Goal: Task Accomplishment & Management: Complete application form

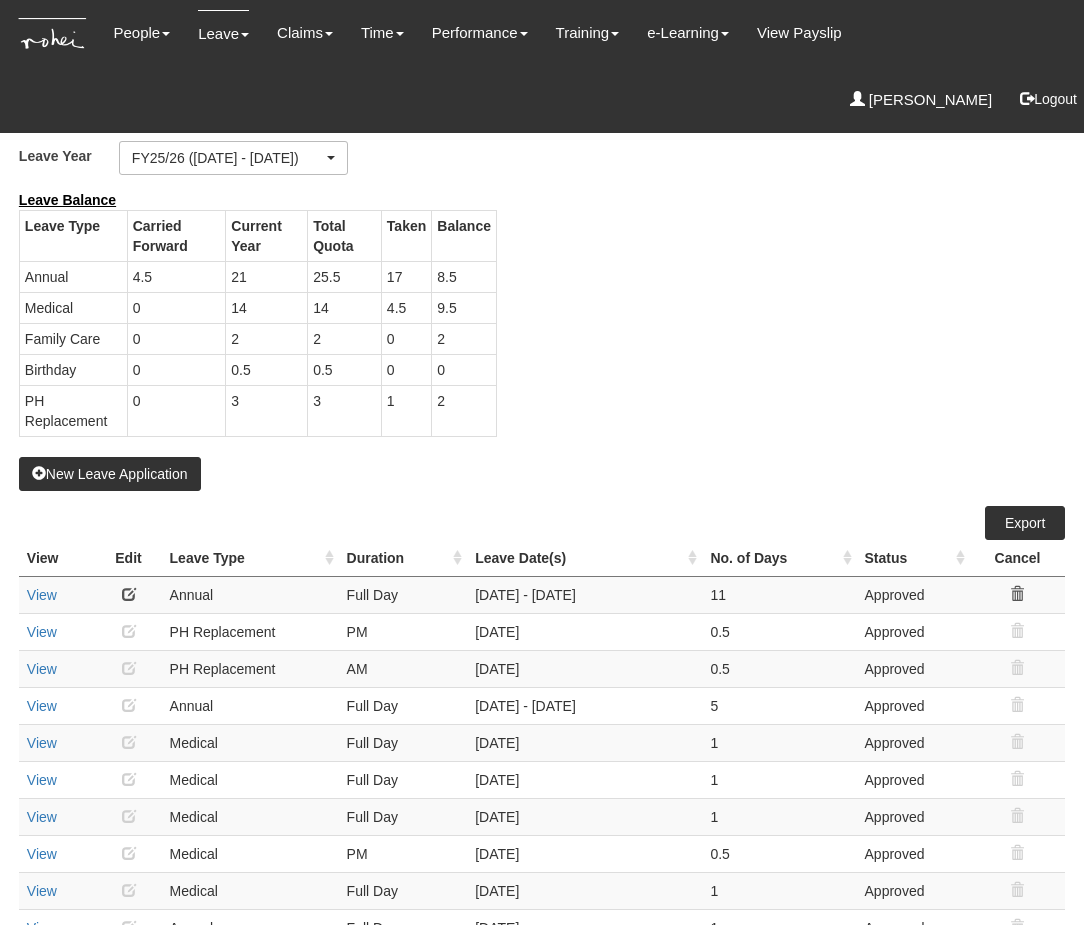
select select "50"
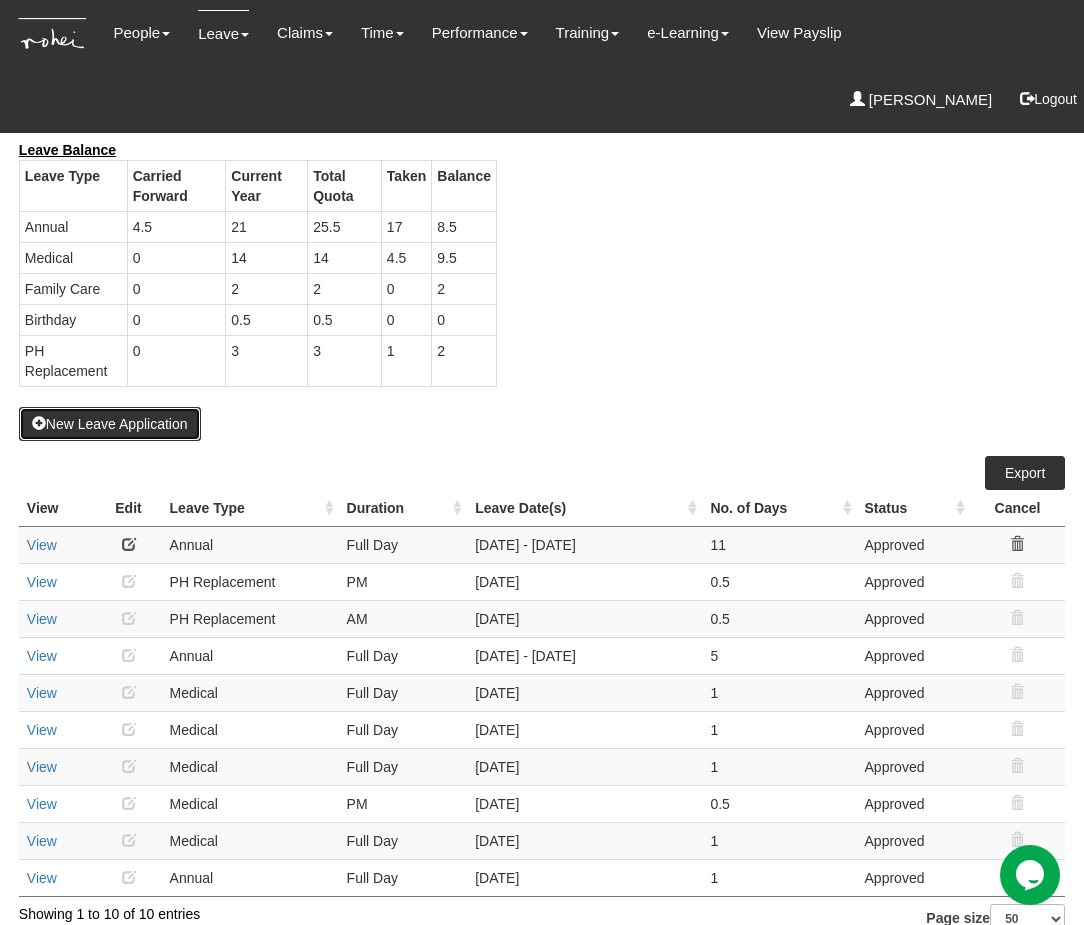
click at [117, 420] on button "New Leave Application" at bounding box center [110, 424] width 182 height 34
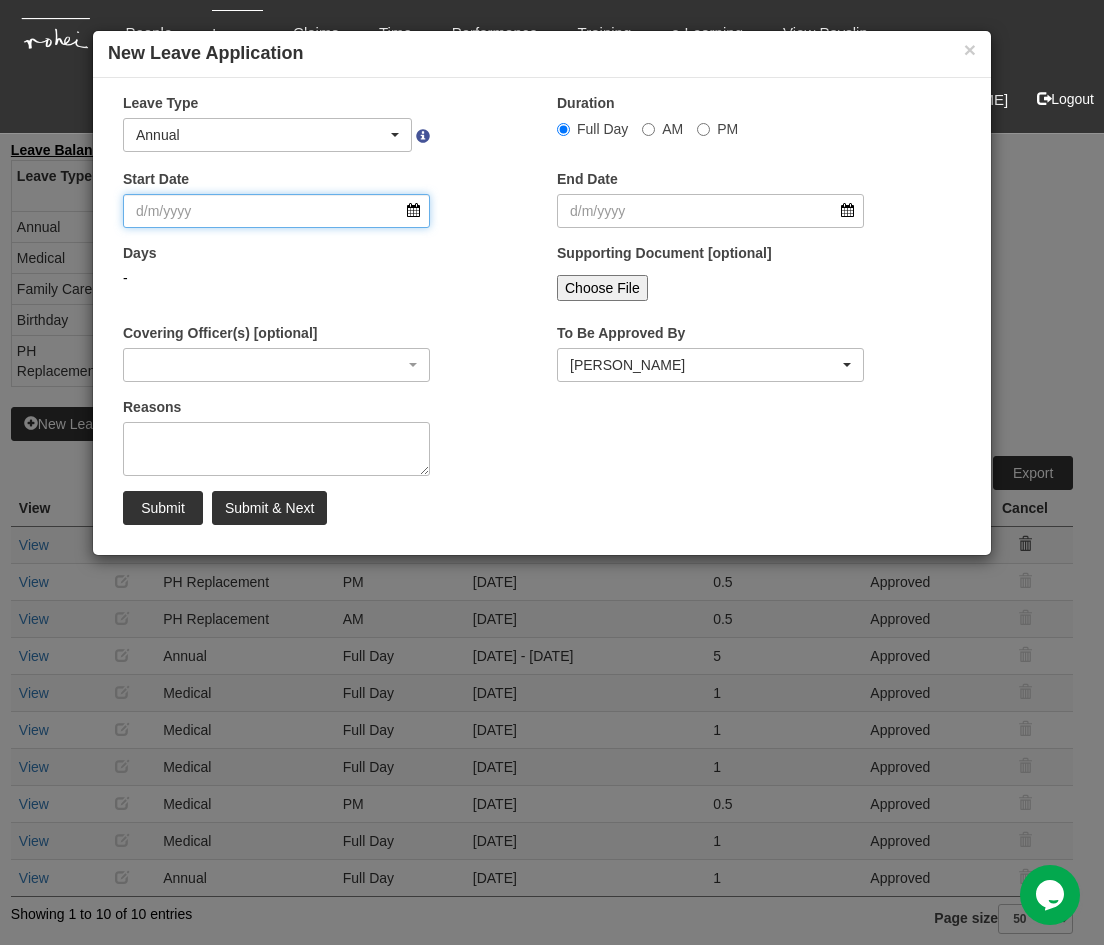
click at [417, 207] on input "Start Date" at bounding box center [276, 211] width 307 height 34
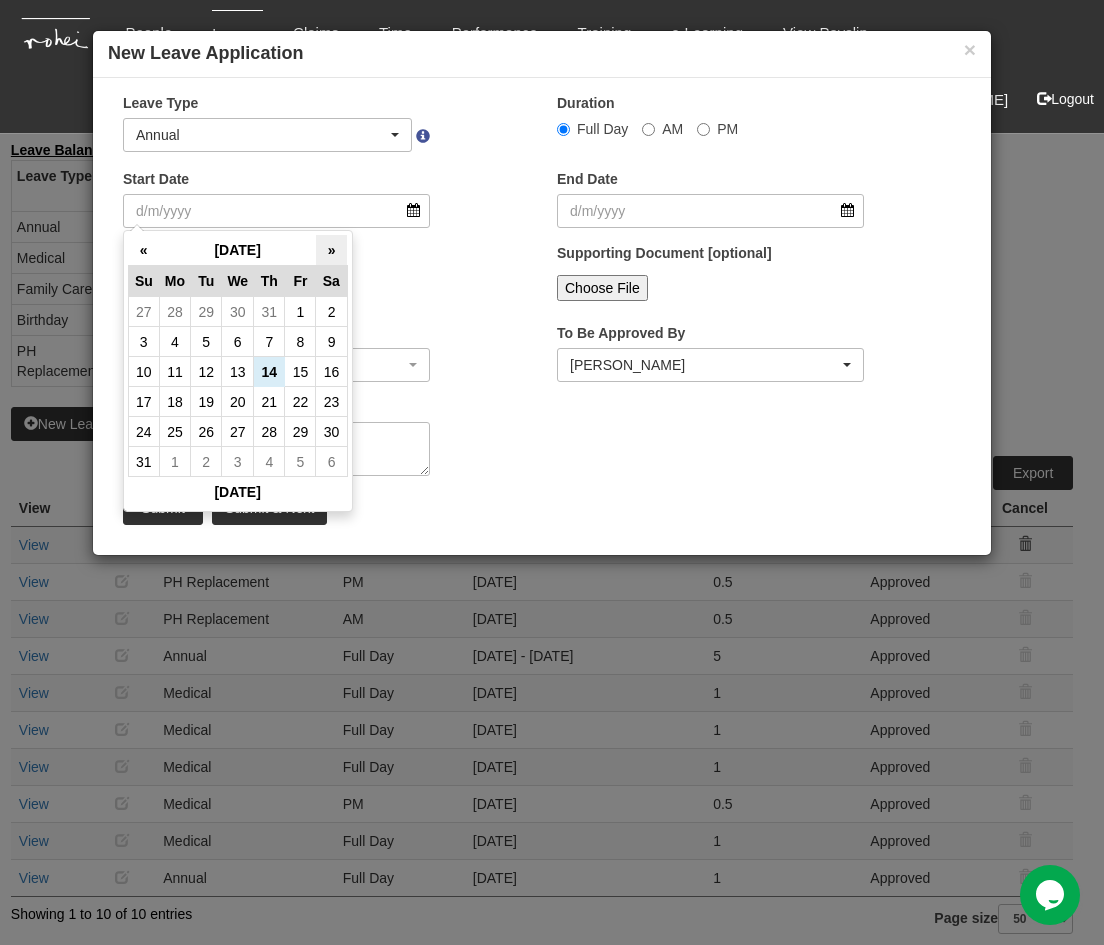
click at [332, 241] on th "»" at bounding box center [331, 250] width 31 height 31
click at [329, 250] on th "»" at bounding box center [331, 250] width 31 height 31
click at [242, 339] on td "5" at bounding box center [238, 342] width 32 height 30
type input "[DATE]"
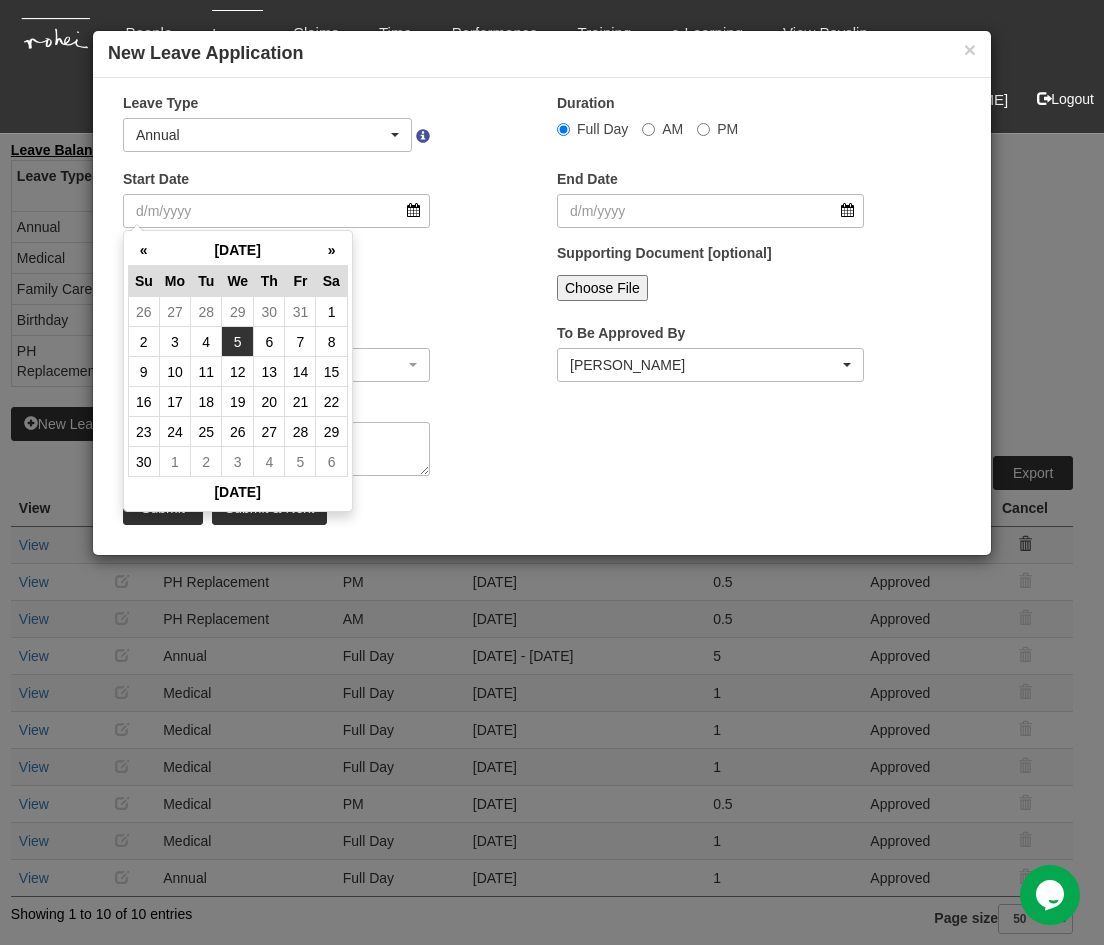
type input "[DATE]"
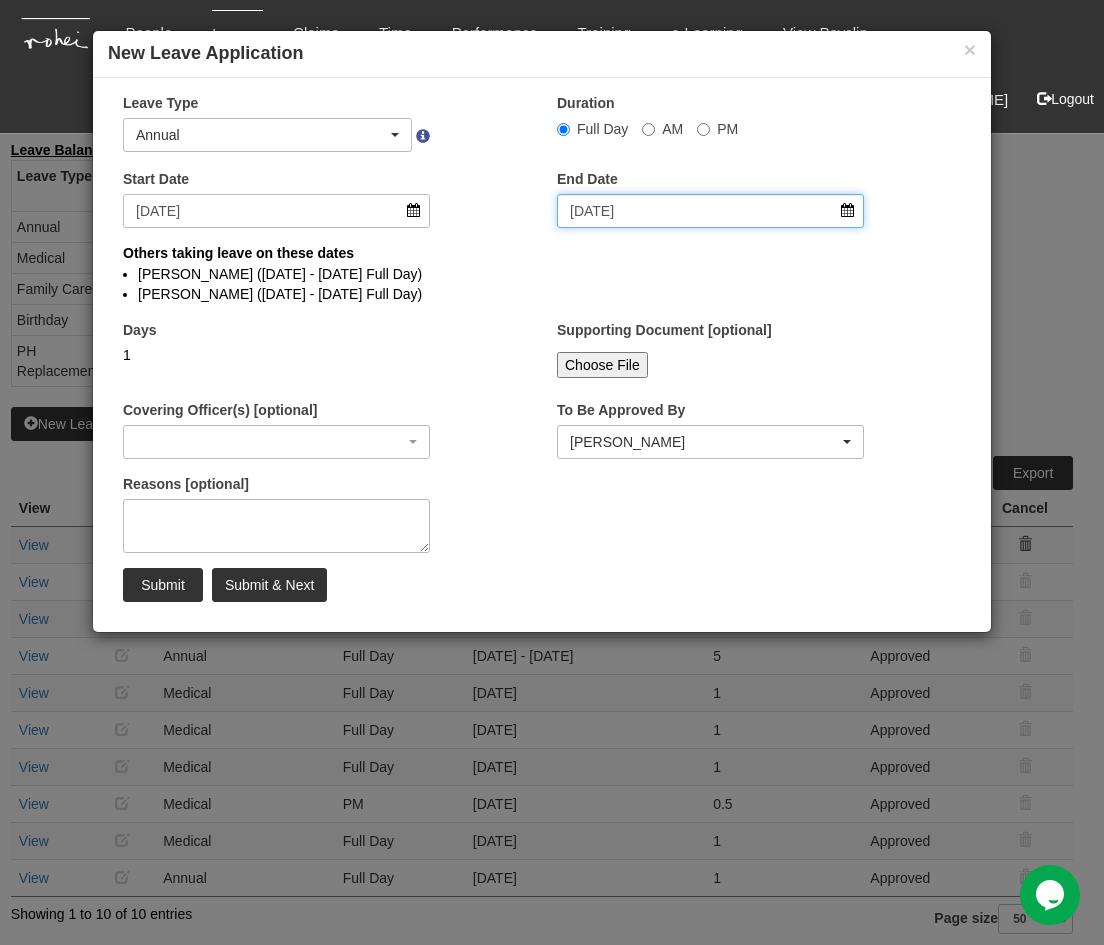
click at [626, 218] on input "[DATE]" at bounding box center [710, 211] width 307 height 34
select select
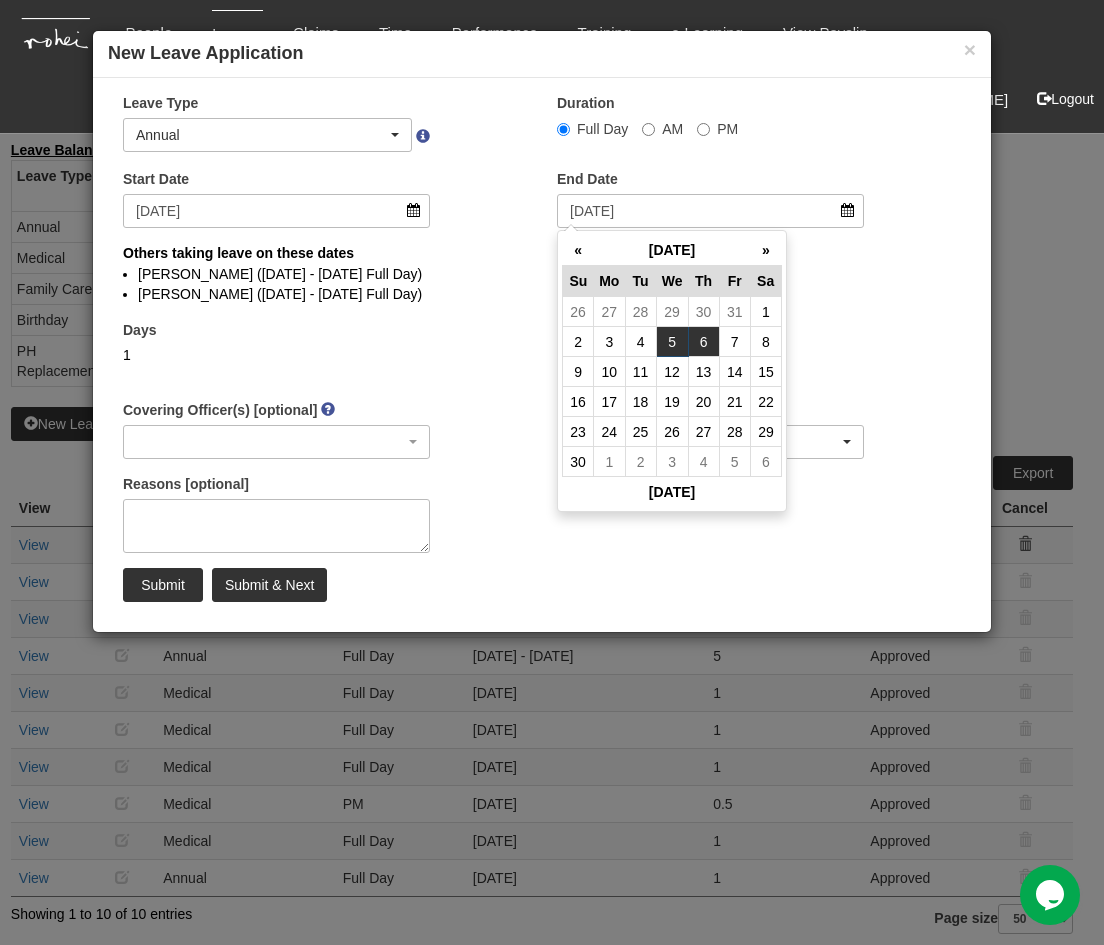
click at [705, 331] on td "6" at bounding box center [703, 342] width 31 height 30
type input "[DATE]"
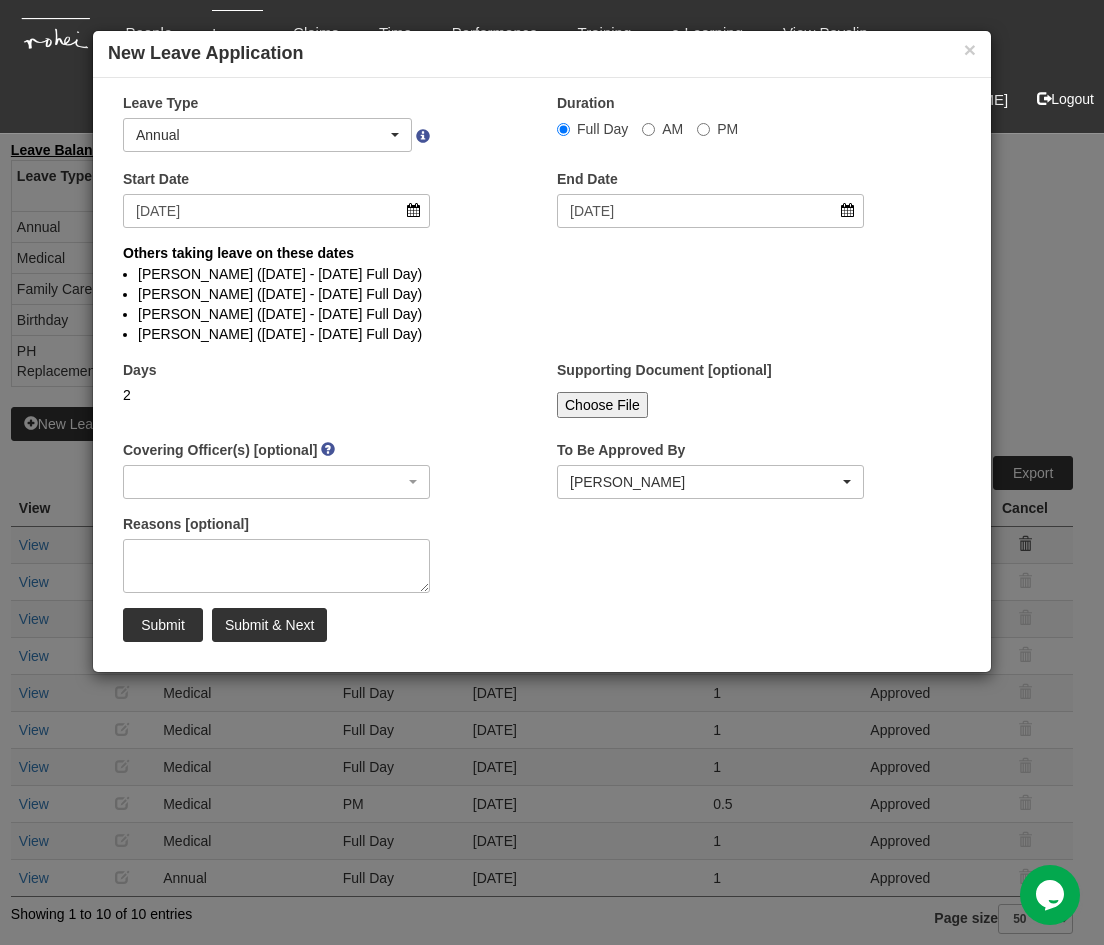
select select
click at [144, 627] on input "Submit" at bounding box center [163, 625] width 80 height 34
select select
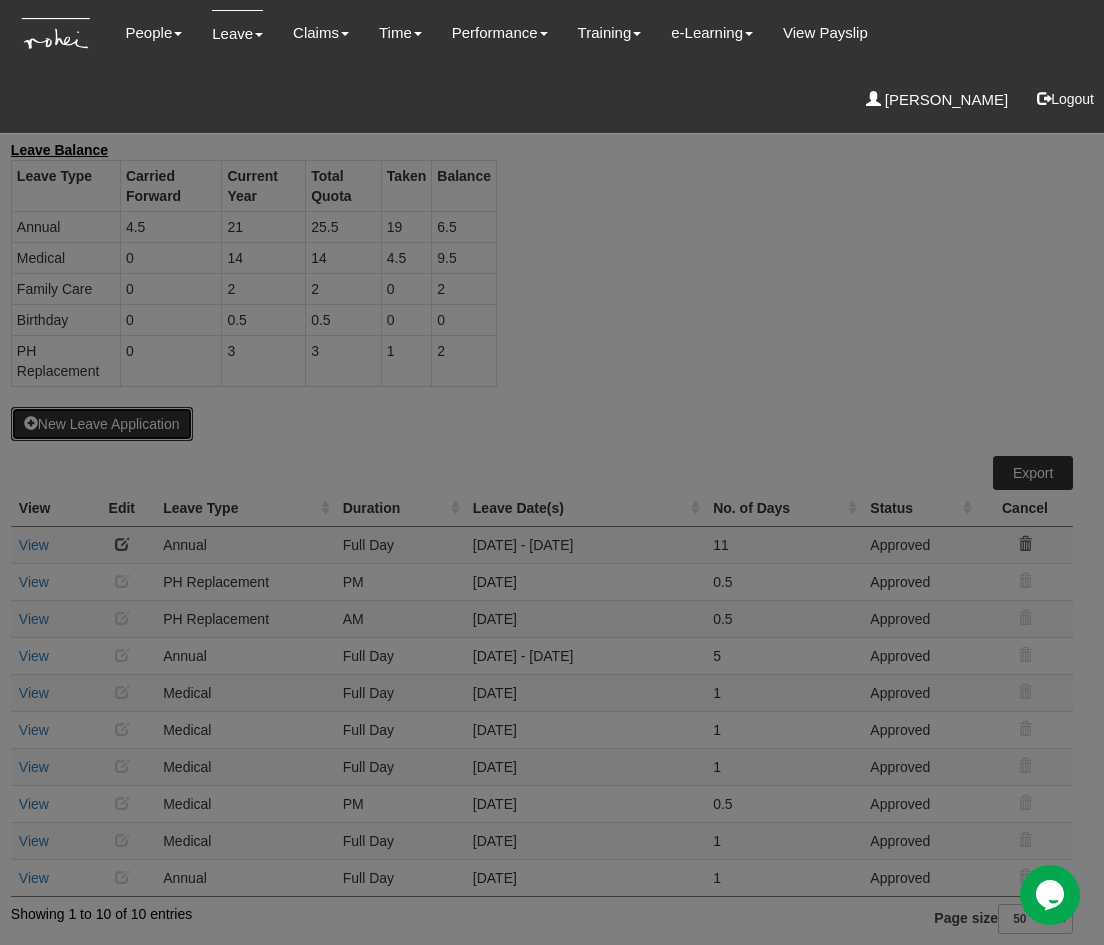
select select "50"
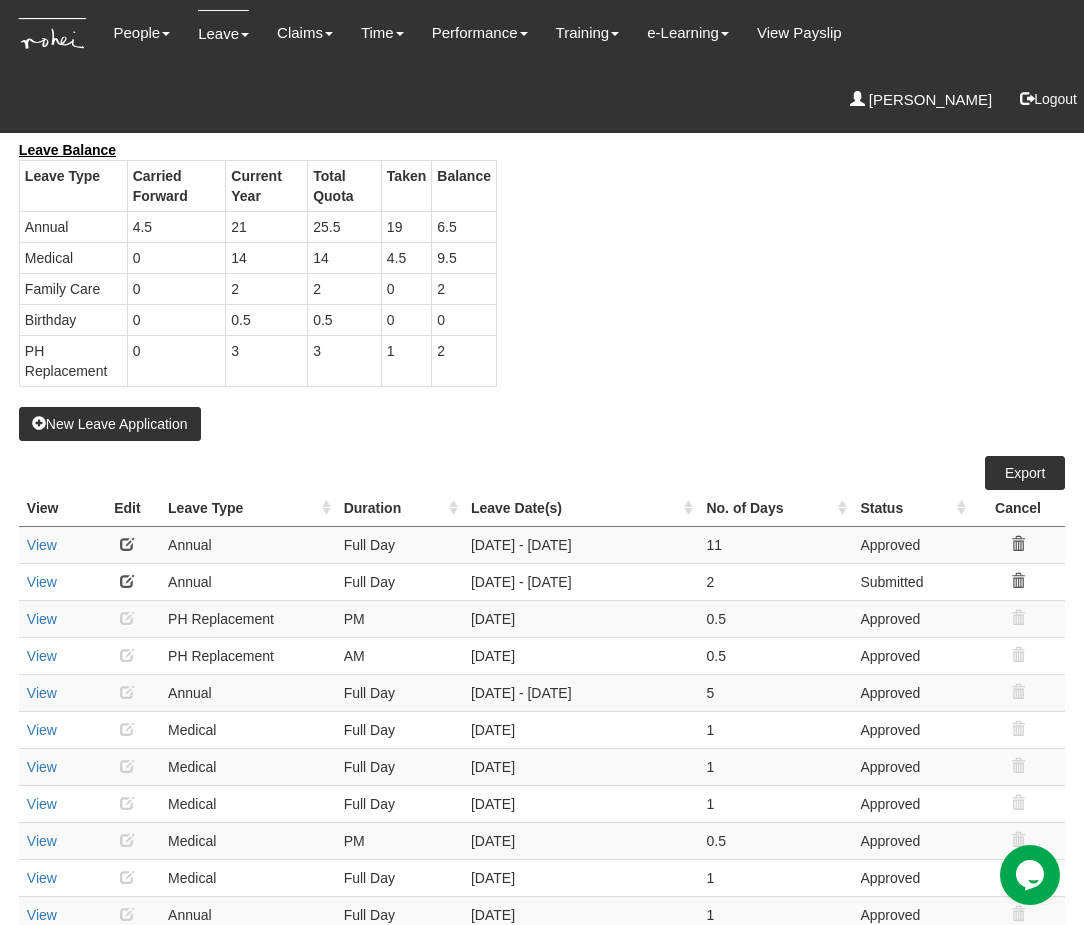
click at [760, 376] on div "Leave Balance Leave Type Carried Forward Current Year Total Quota Taken Balance…" at bounding box center [527, 273] width 1046 height 267
